Goal: Transaction & Acquisition: Purchase product/service

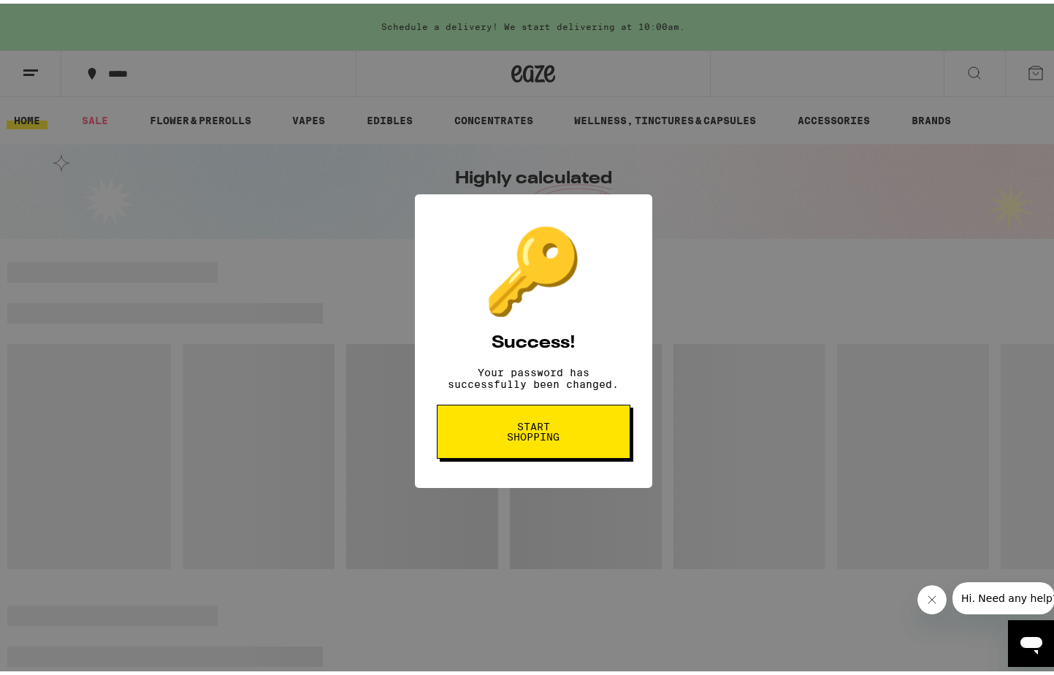
click at [534, 437] on span "Start shopping" at bounding box center [533, 428] width 75 height 20
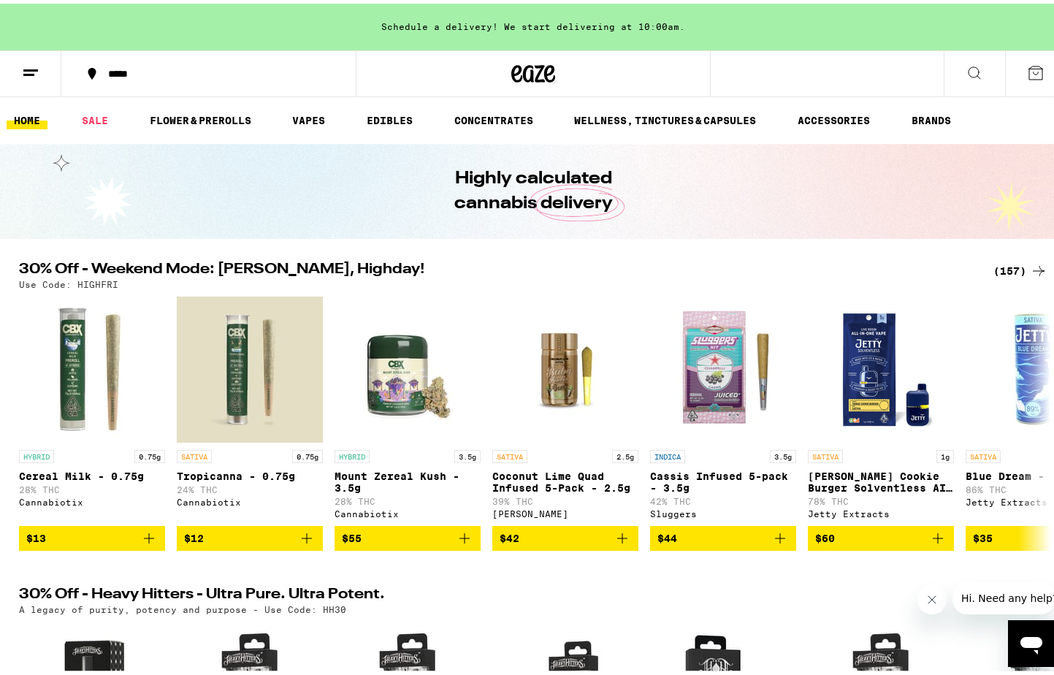
click at [965, 74] on icon at bounding box center [974, 70] width 18 height 18
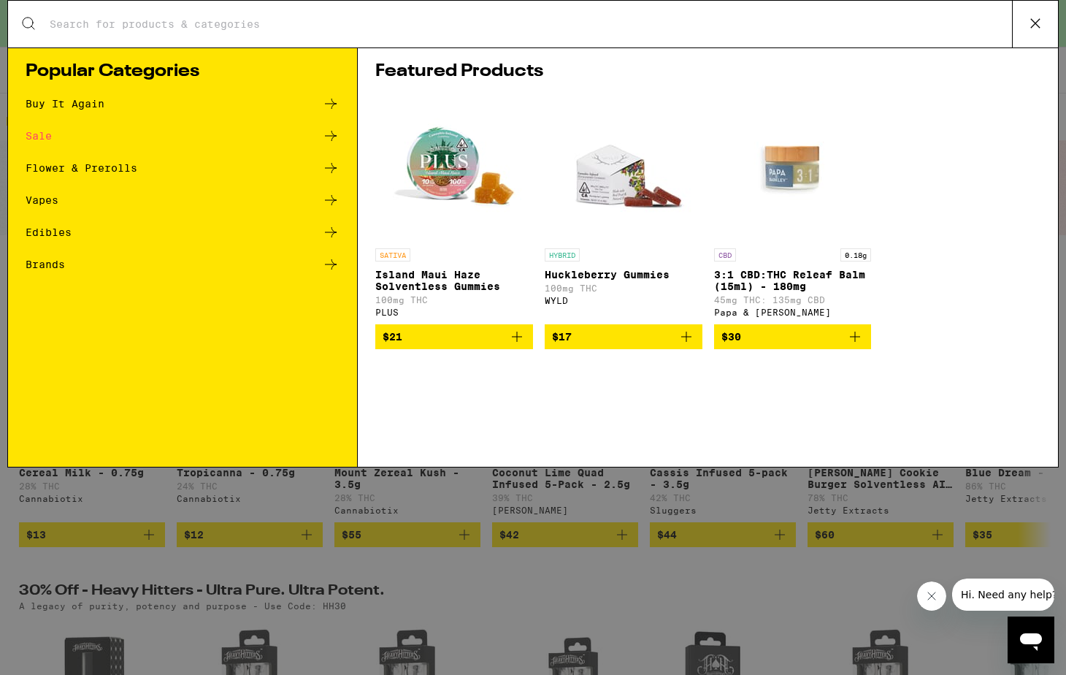
click at [613, 37] on div "Search for Products" at bounding box center [533, 24] width 1050 height 47
click at [607, 26] on input "Search for Products" at bounding box center [530, 24] width 963 height 13
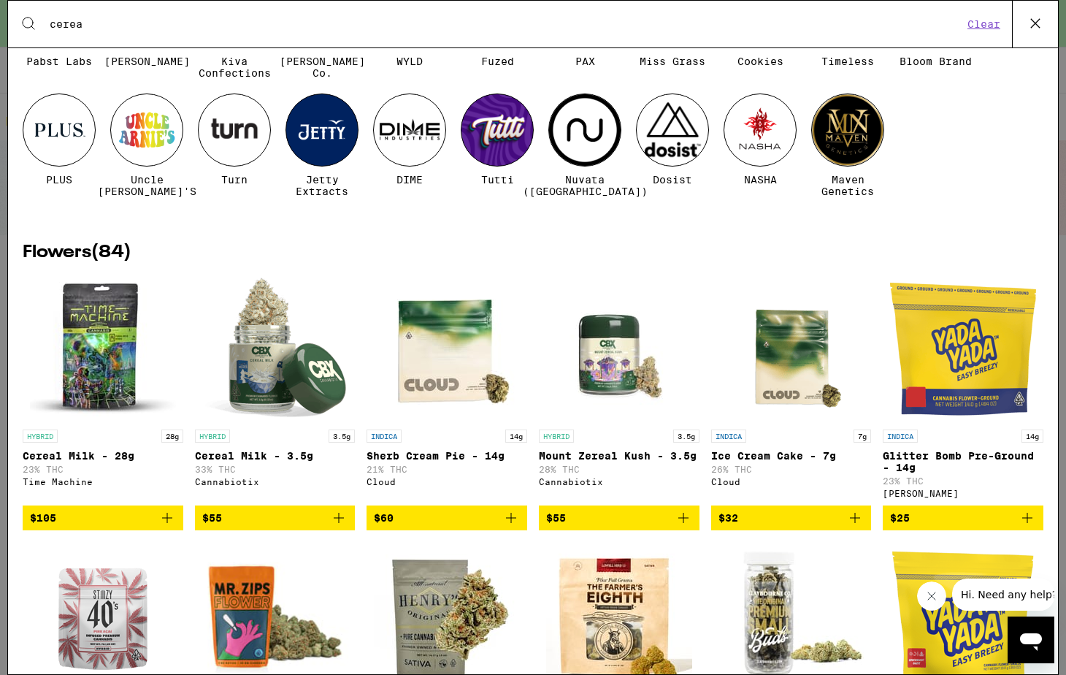
scroll to position [158, 0]
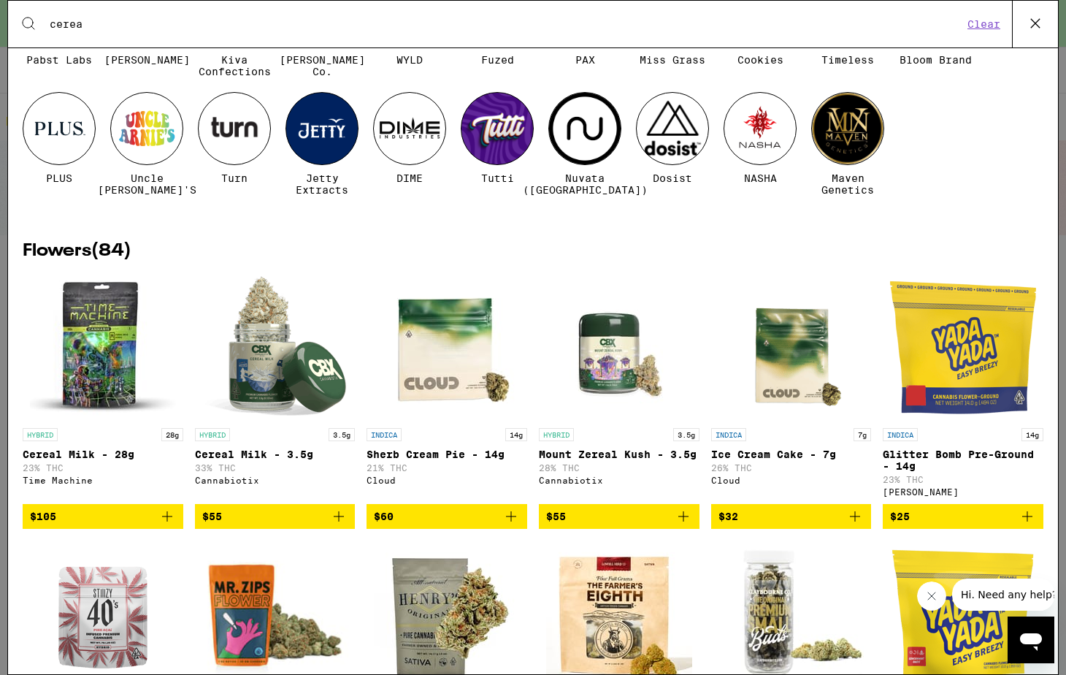
type input "cerea"
click at [256, 525] on span "$55" at bounding box center [275, 516] width 146 height 18
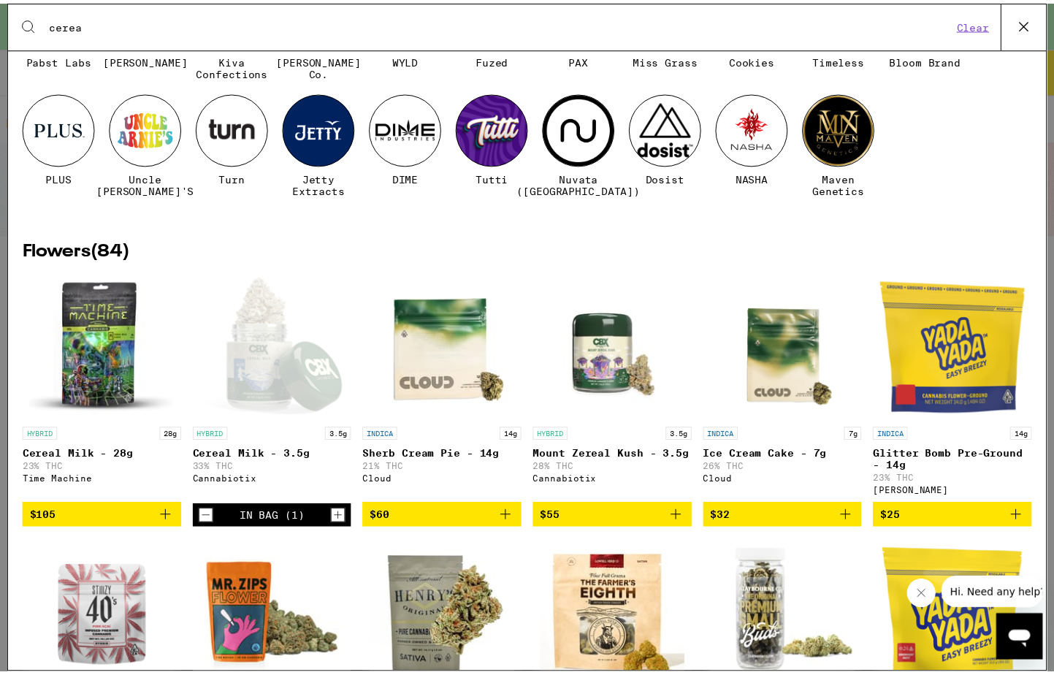
scroll to position [0, 0]
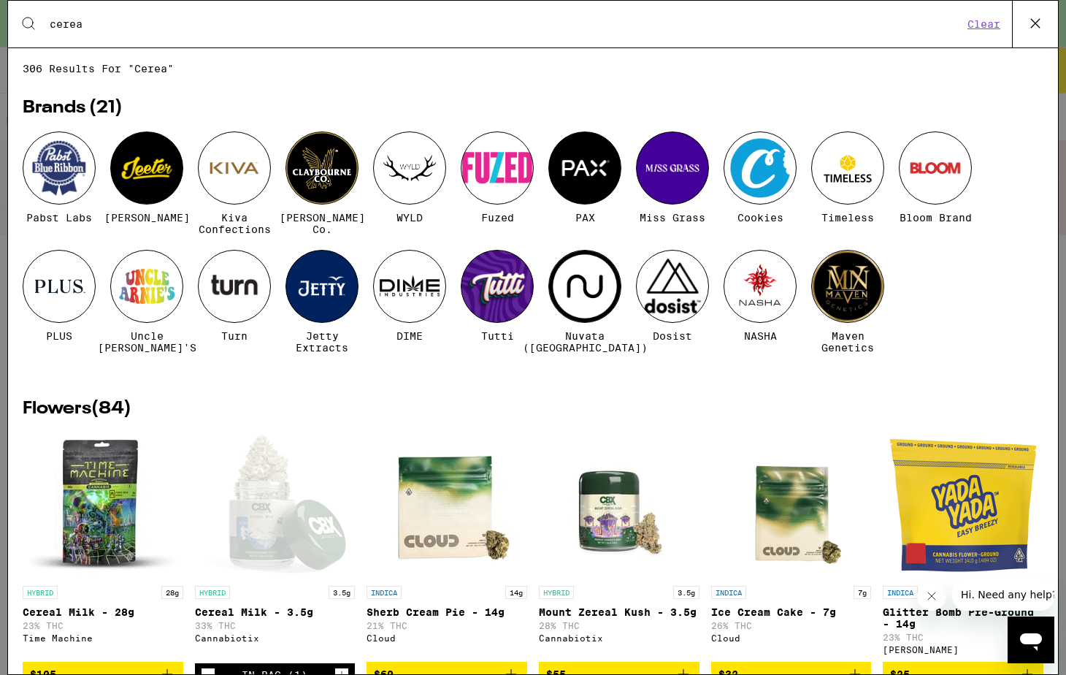
click at [1037, 18] on icon at bounding box center [1035, 23] width 22 height 22
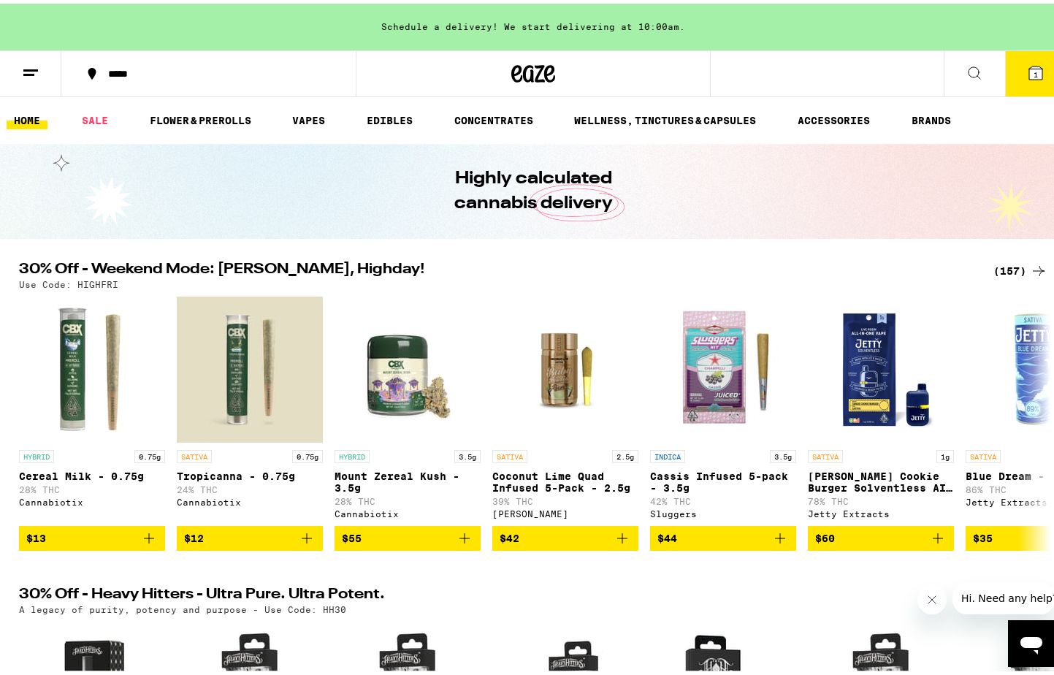
click at [1029, 70] on icon at bounding box center [1035, 69] width 13 height 13
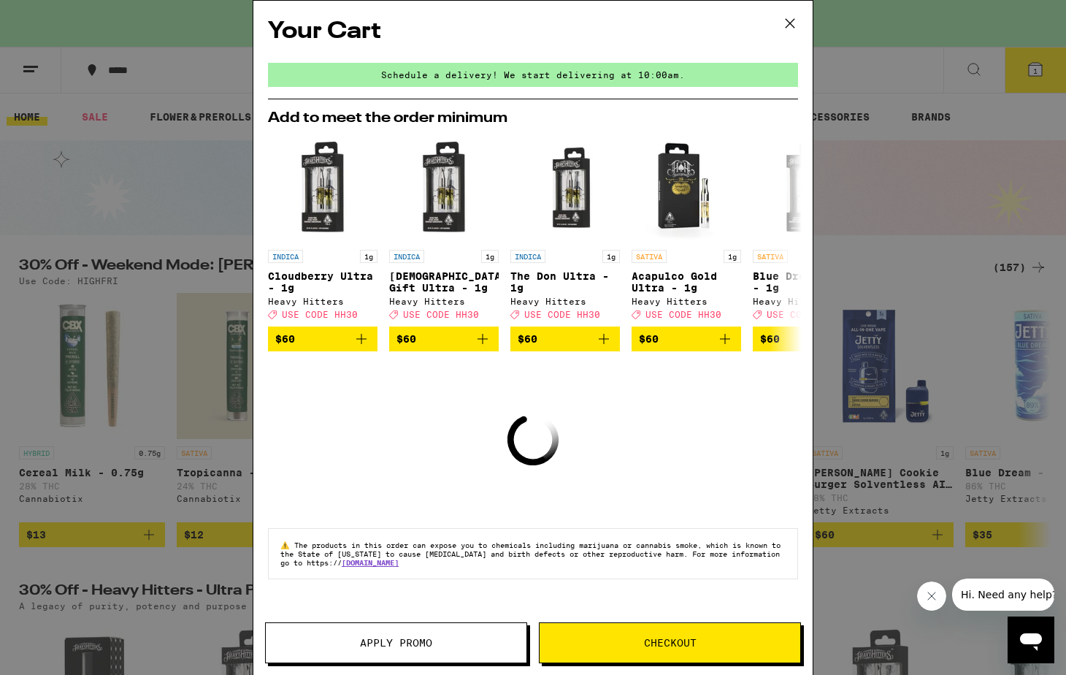
click at [448, 637] on button "Apply Promo" at bounding box center [396, 642] width 262 height 41
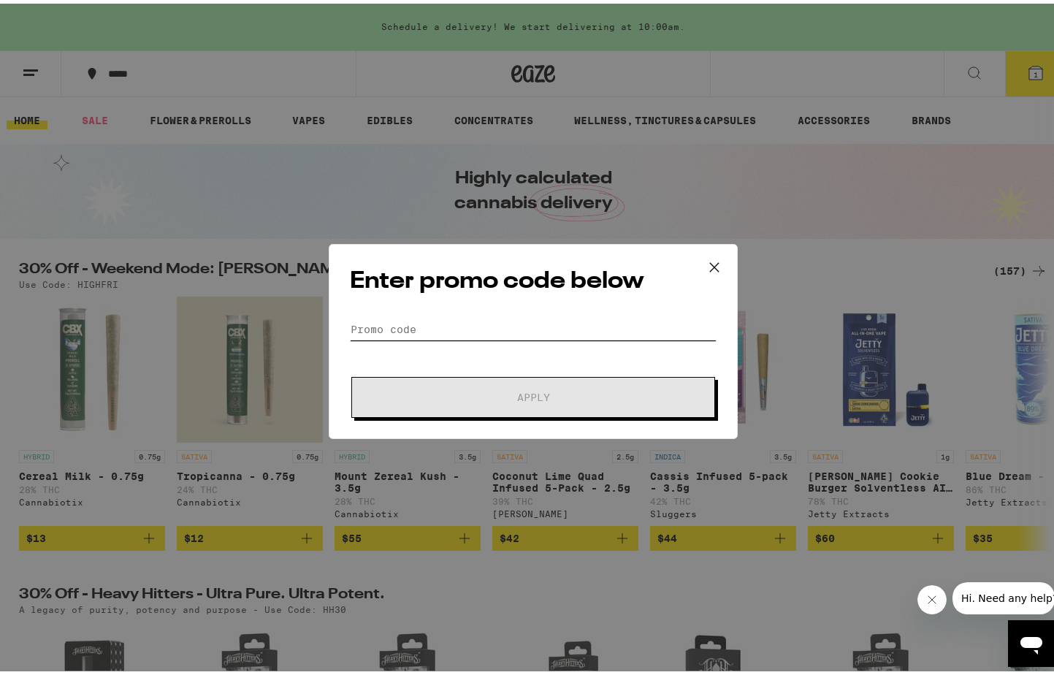
click at [461, 316] on input "Promo Code" at bounding box center [533, 326] width 367 height 22
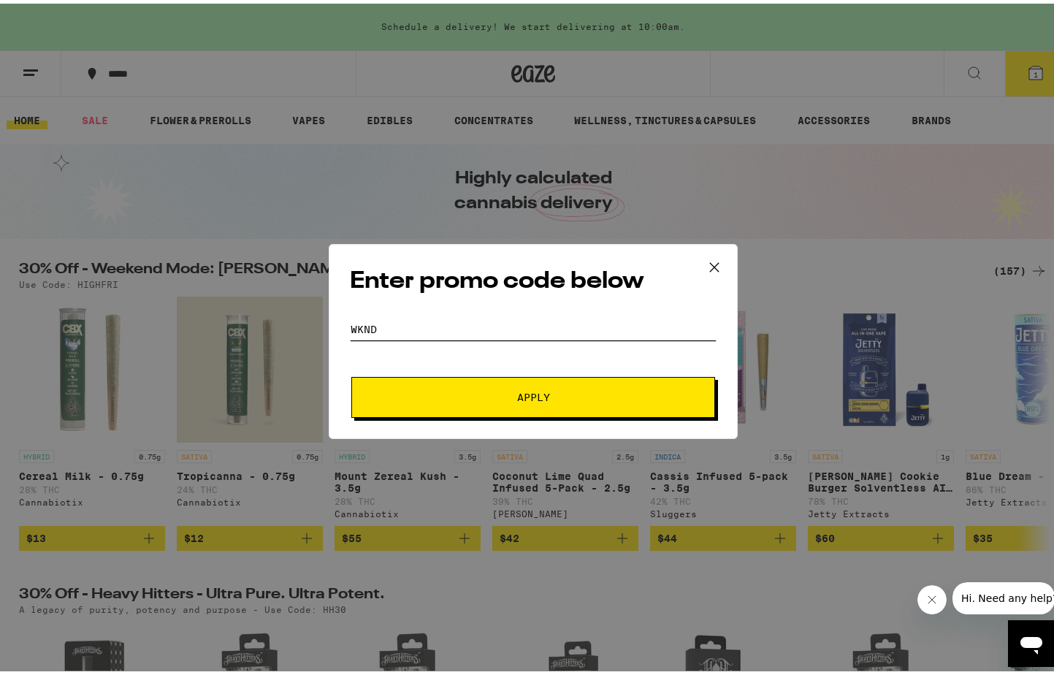
type input "wknd"
click at [453, 391] on span "Apply" at bounding box center [533, 393] width 263 height 10
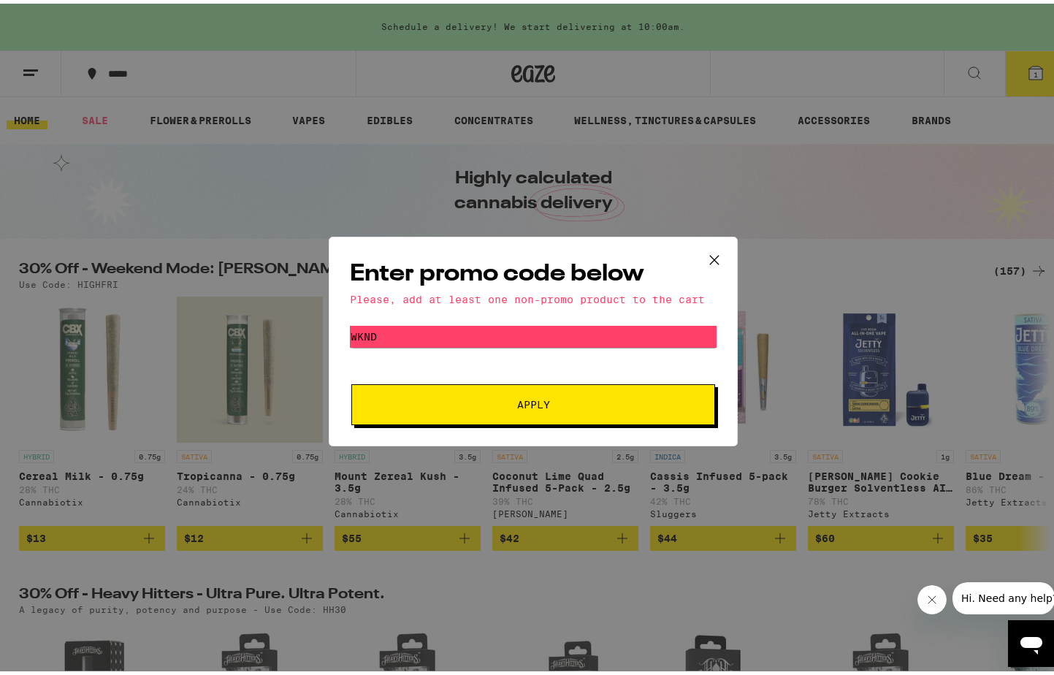
click at [711, 253] on icon at bounding box center [714, 255] width 9 height 9
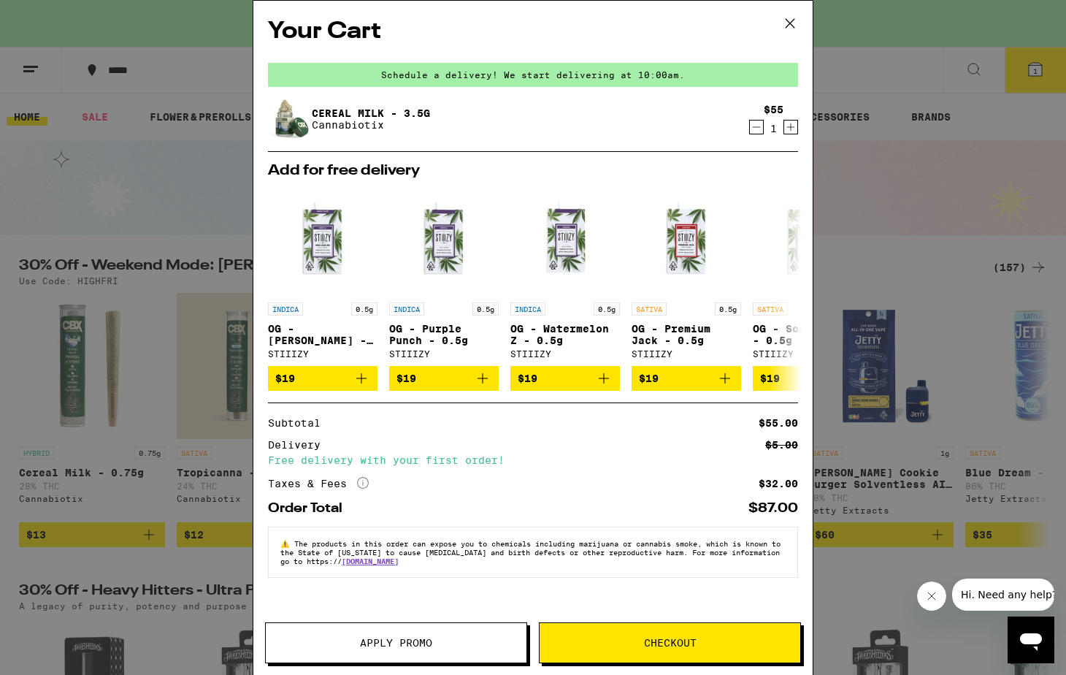
click at [285, 114] on img at bounding box center [288, 119] width 41 height 41
click at [789, 21] on icon at bounding box center [790, 23] width 22 height 22
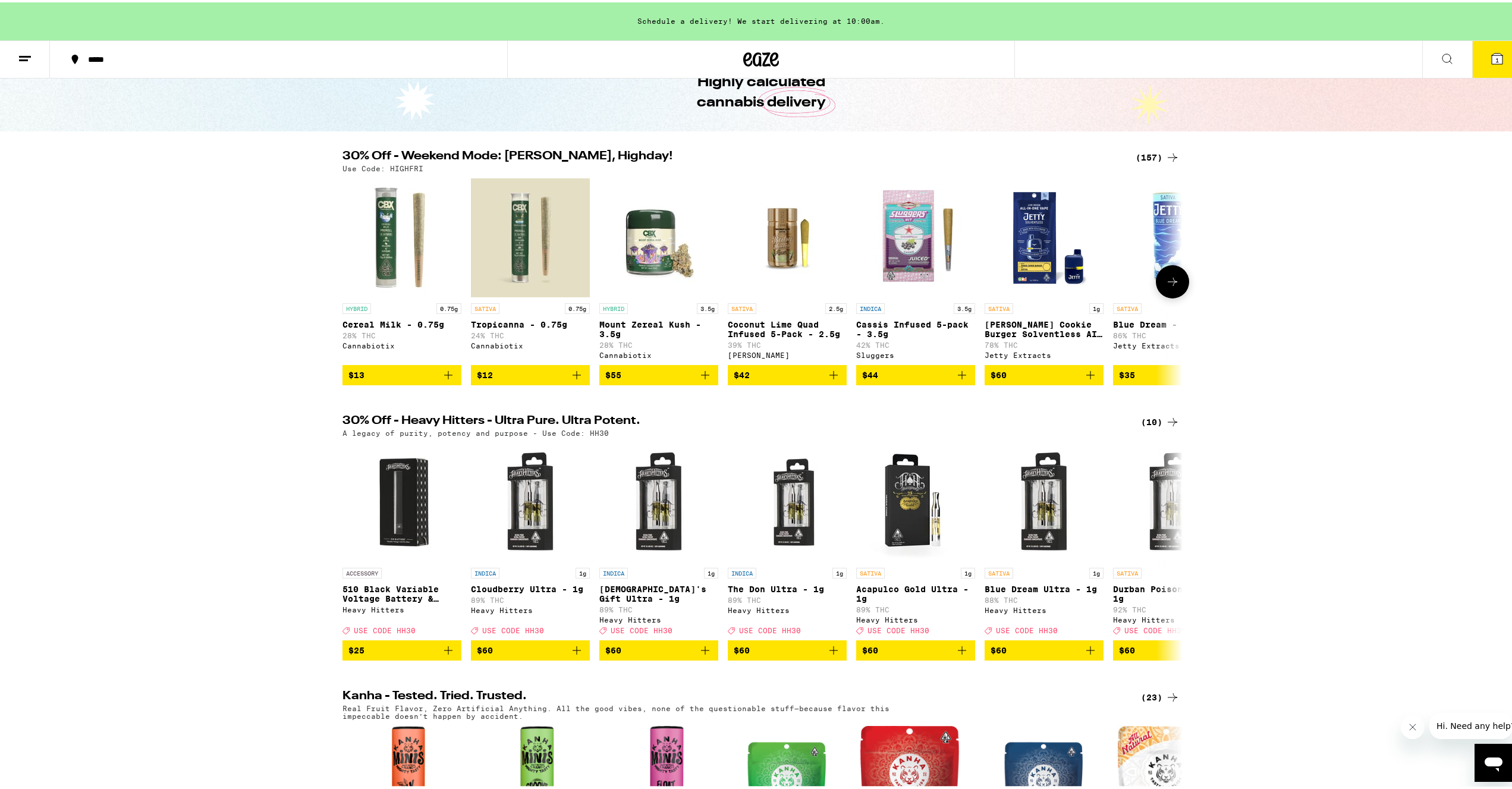
scroll to position [60, 0]
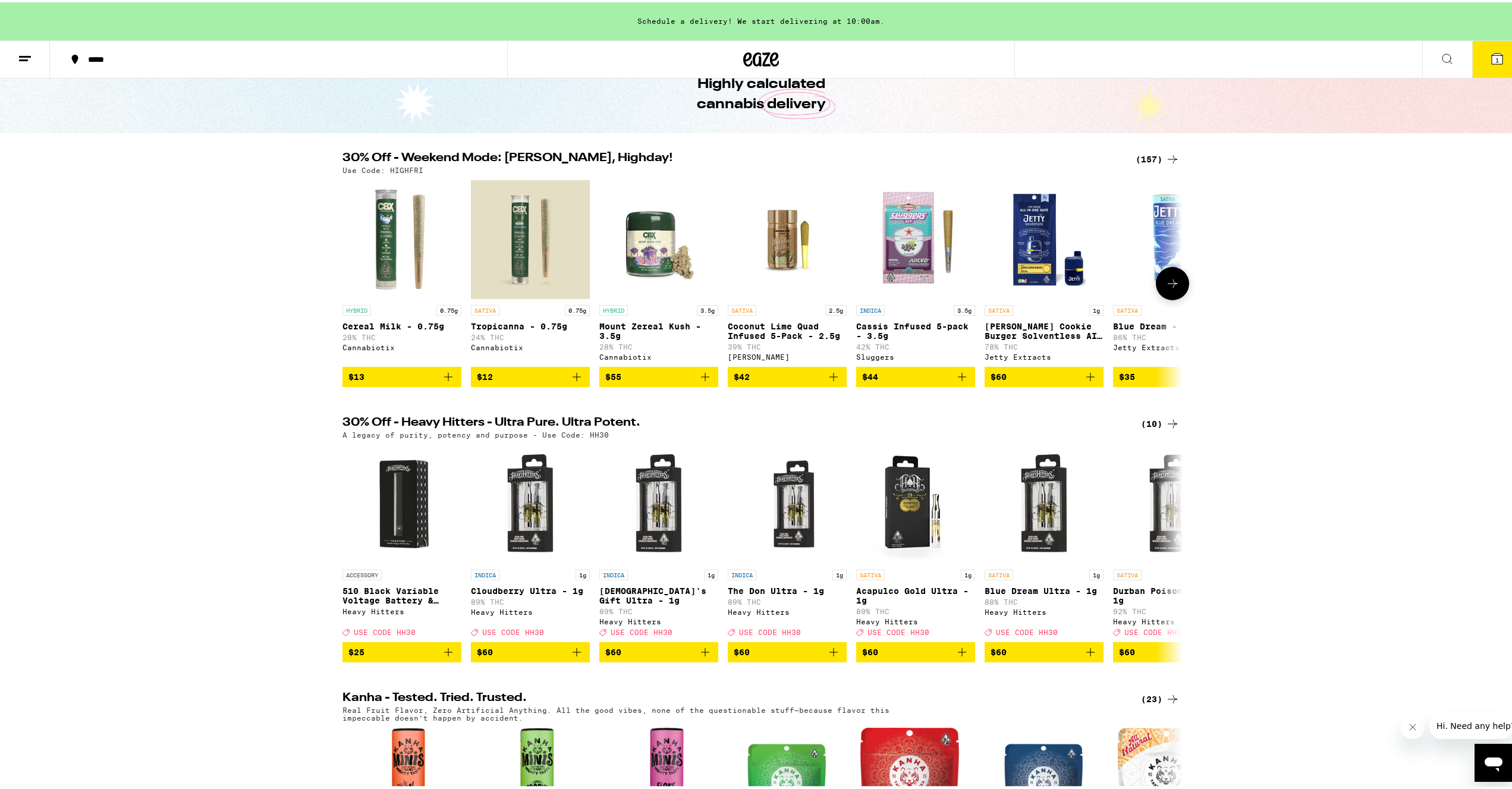
click at [867, 298] on button at bounding box center [1172, 281] width 33 height 33
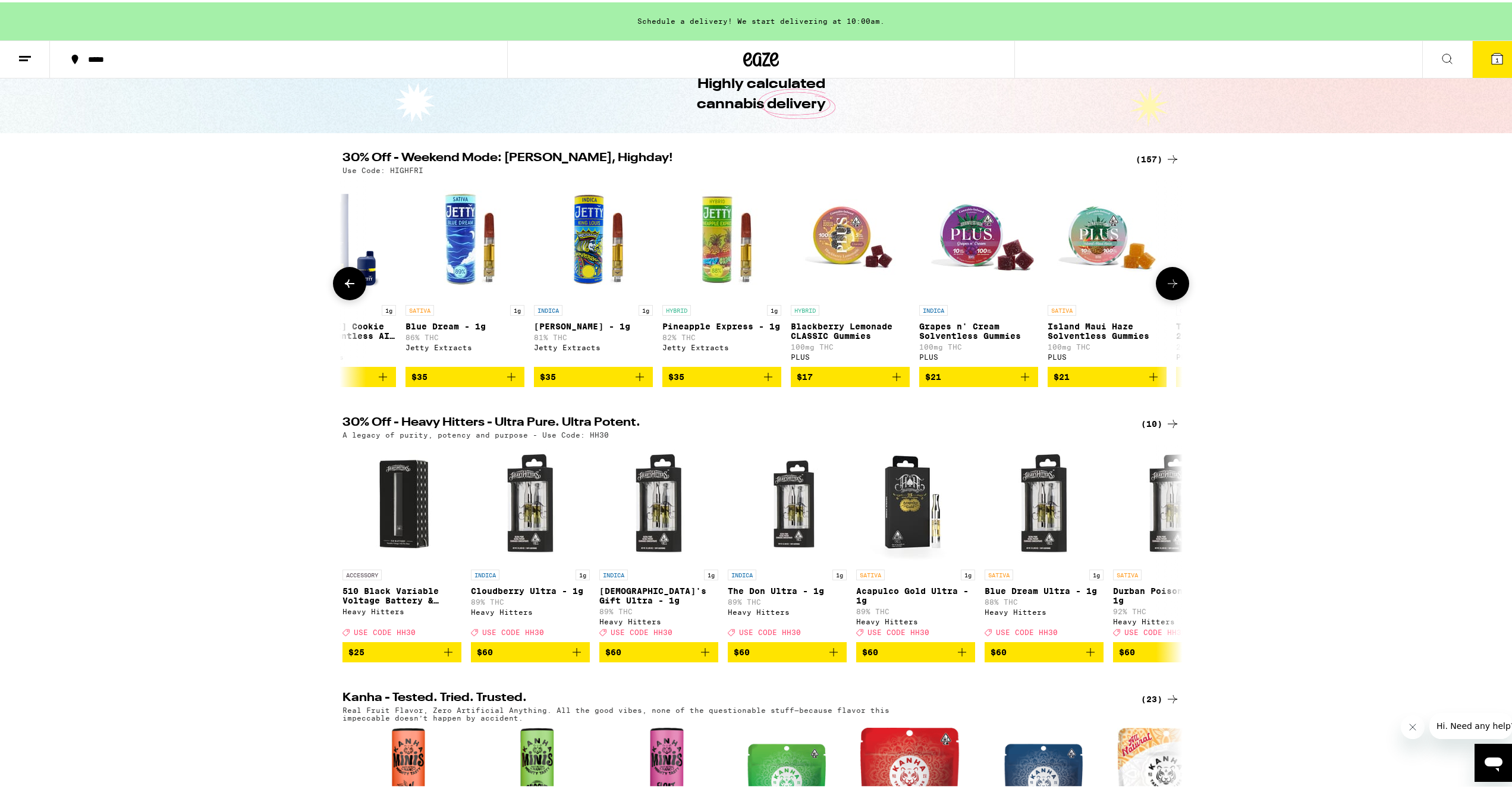
click at [867, 298] on button at bounding box center [1172, 281] width 33 height 33
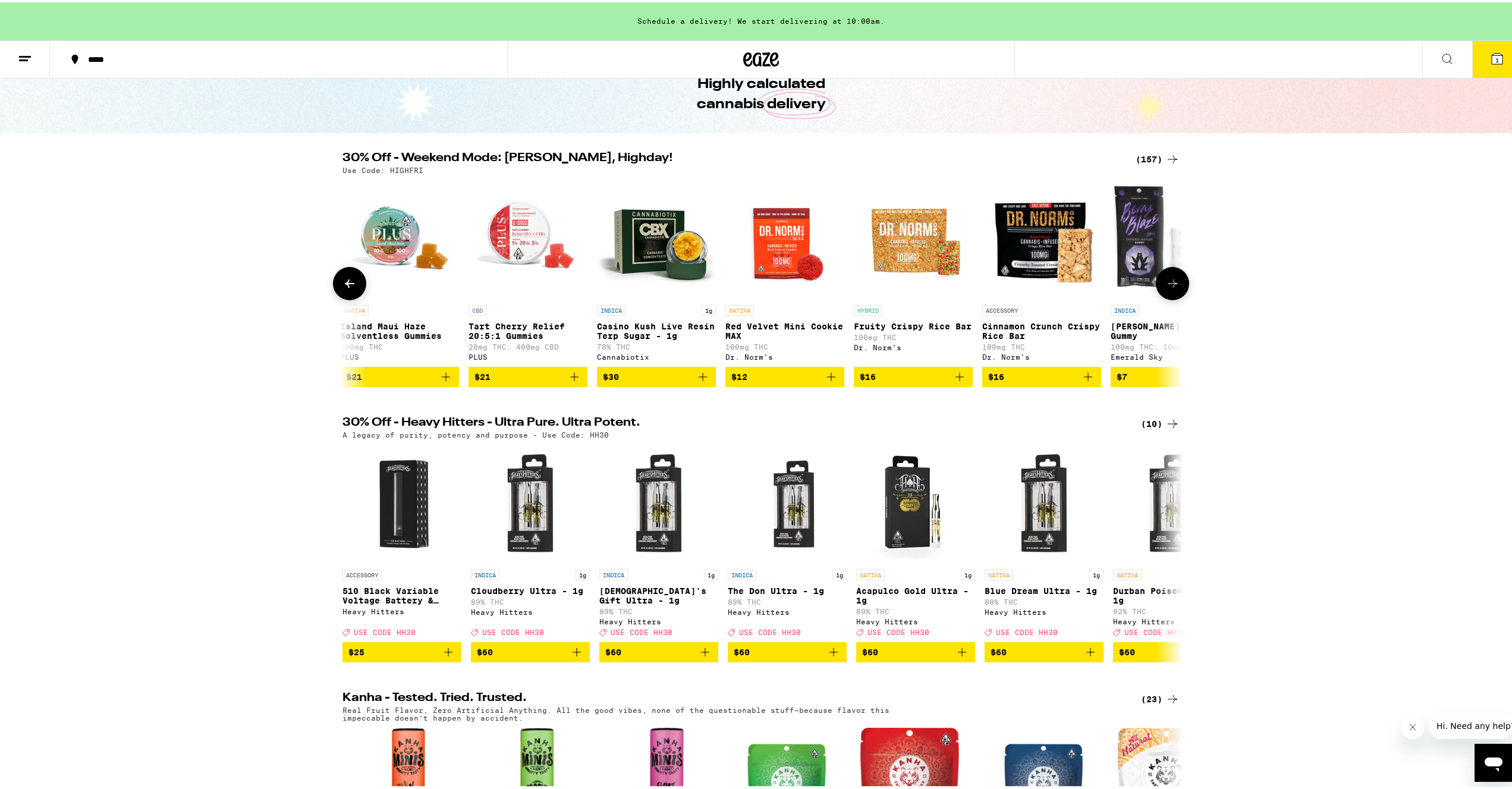
click at [867, 298] on button at bounding box center [1172, 281] width 33 height 33
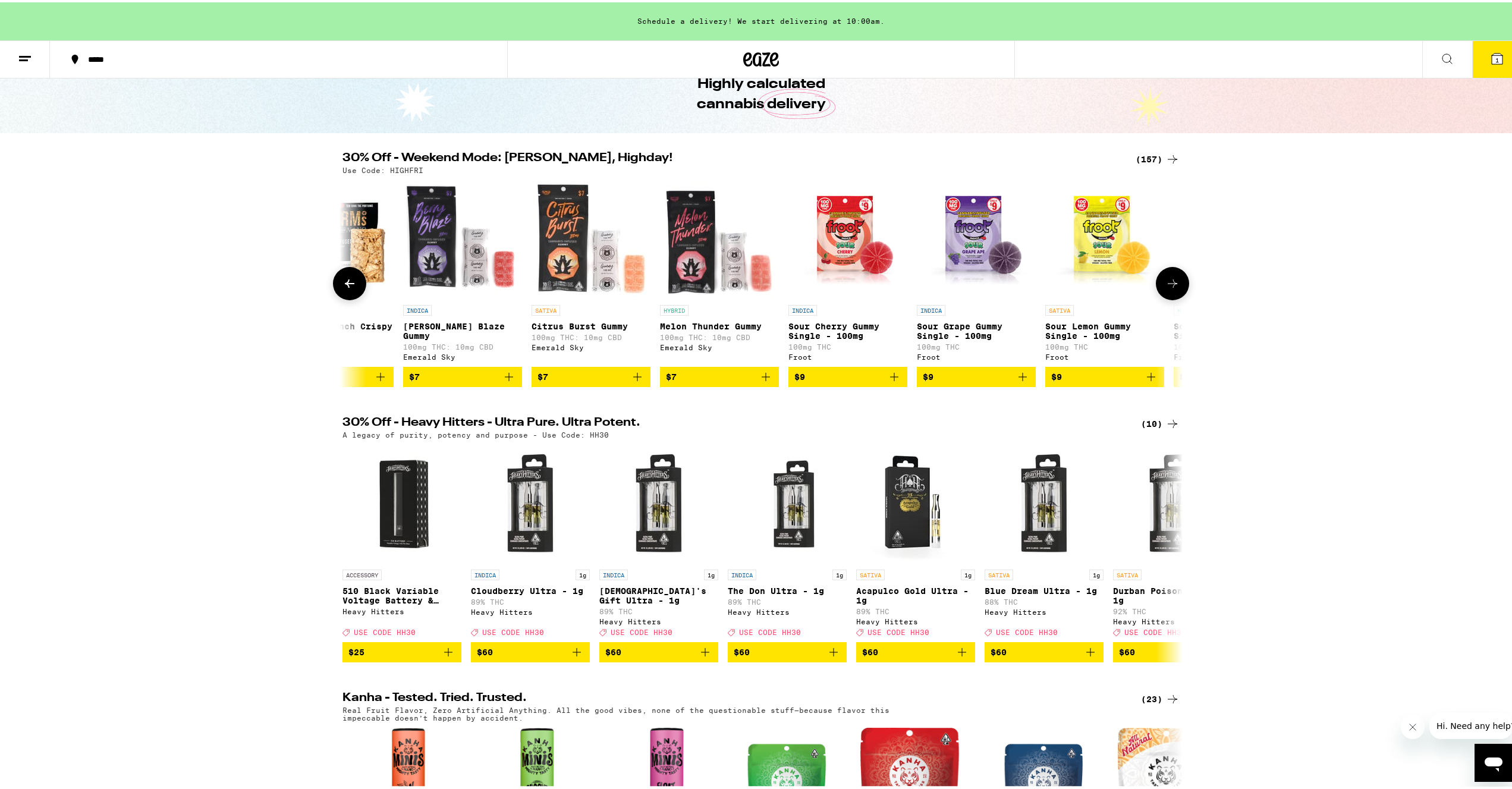
click at [867, 298] on button at bounding box center [1172, 281] width 33 height 33
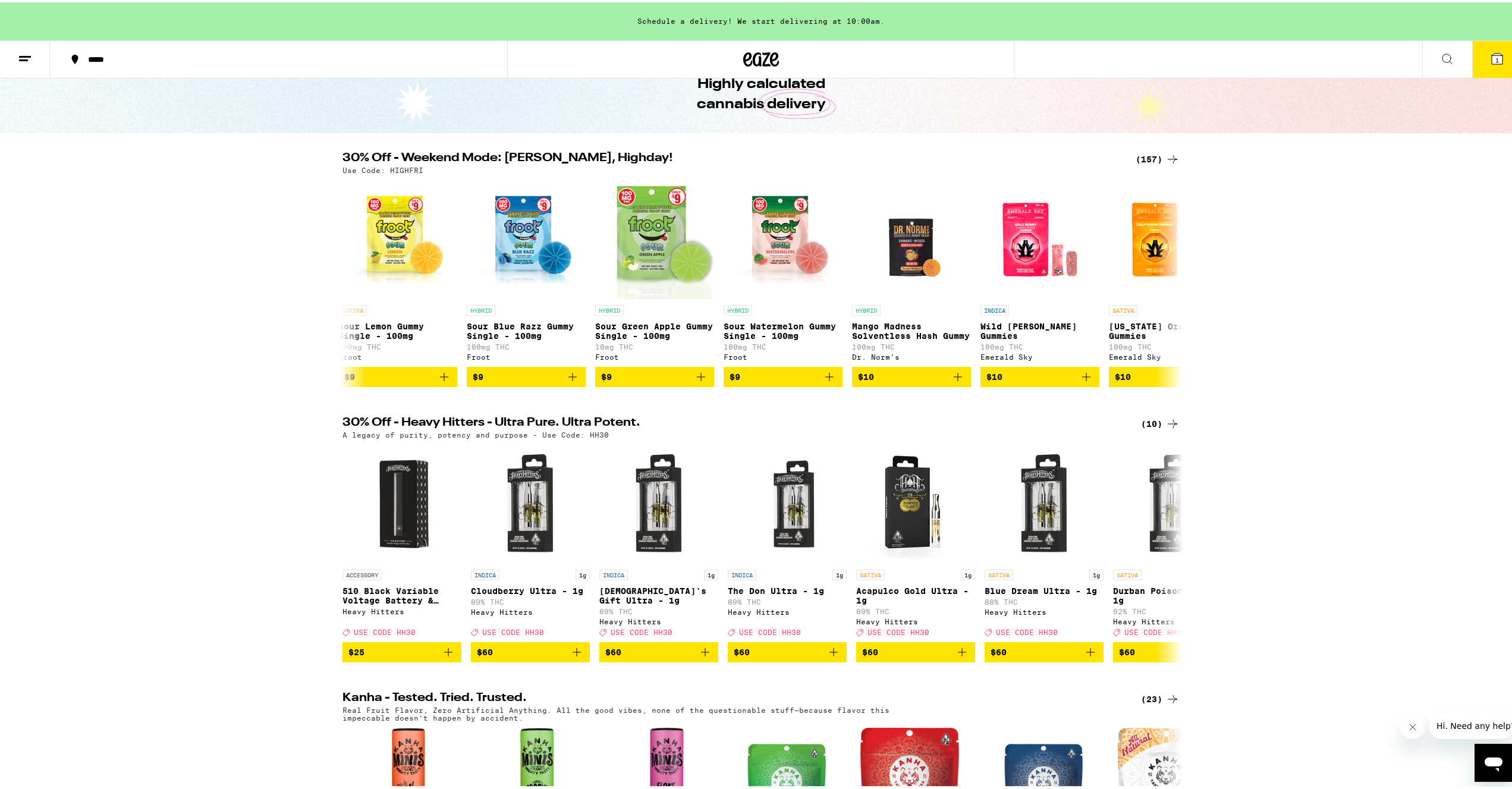
click at [867, 54] on icon at bounding box center [1497, 57] width 15 height 15
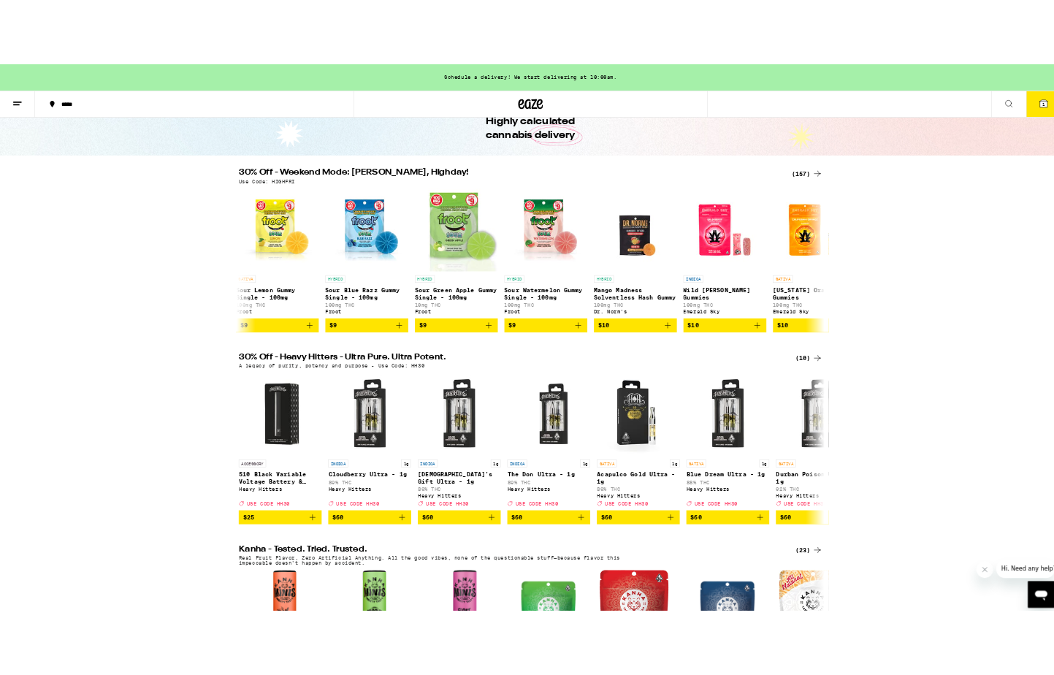
scroll to position [0, 3475]
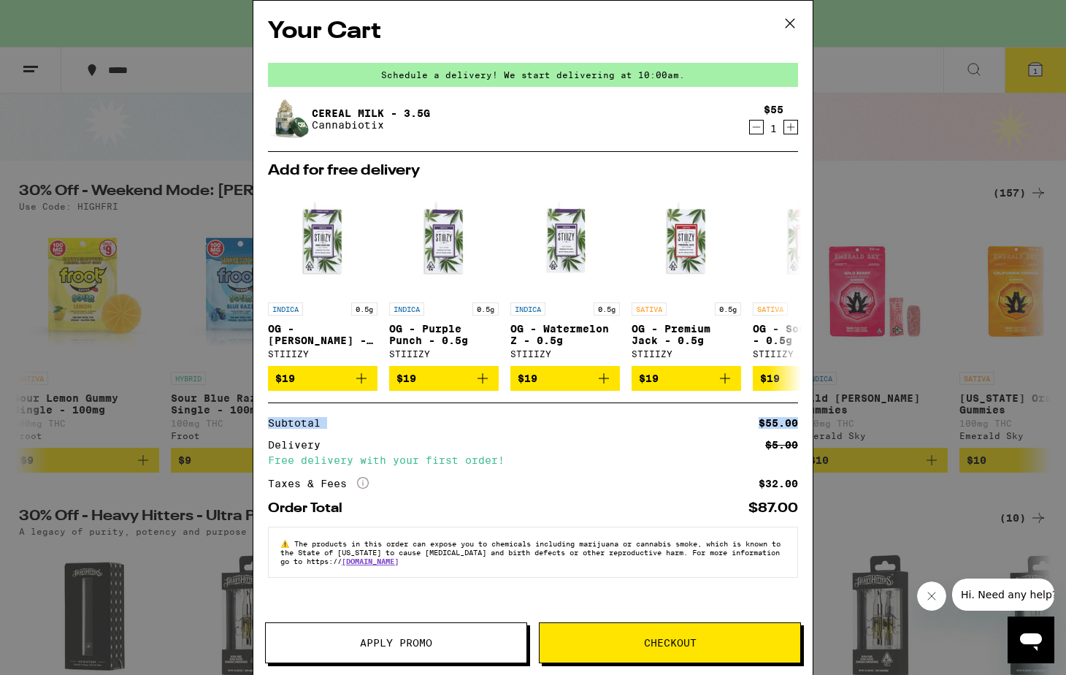
drag, startPoint x: 267, startPoint y: 442, endPoint x: 801, endPoint y: 434, distance: 533.8
click at [801, 434] on div "Your Cart Schedule a delivery! We start delivering at 10:00am. Cereal Milk - 3.…" at bounding box center [532, 316] width 559 height 630
click at [876, 315] on div "Your Cart Schedule a delivery! We start delivering at 10:00am. Cereal Milk - 3.…" at bounding box center [533, 337] width 1066 height 675
